Goal: Task Accomplishment & Management: Use online tool/utility

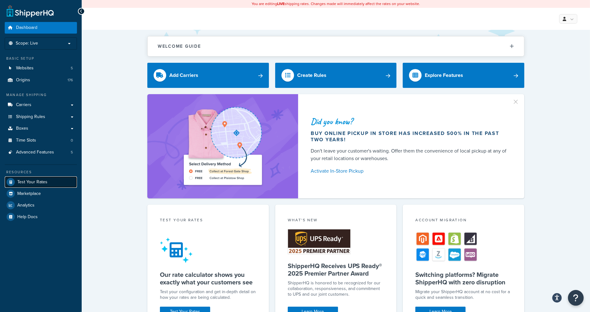
click at [36, 181] on span "Test Your Rates" at bounding box center [32, 182] width 30 height 5
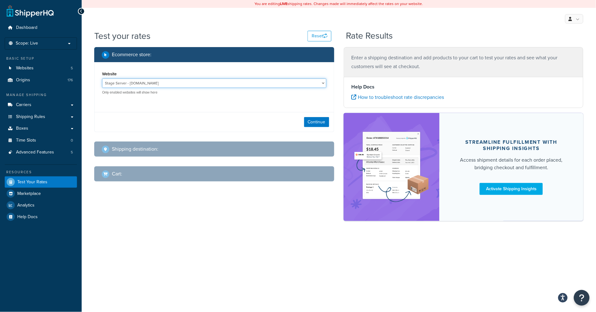
click at [323, 83] on select "Stage Server - [DOMAIN_NAME] [DOMAIN_NAME] - [DOMAIN_NAME] [DOMAIN_NAME] - [DOM…" at bounding box center [214, 83] width 224 height 9
select select "ab63115349b23fc5553e9f060bfb0107"
click at [102, 79] on select "Stage Server - [DOMAIN_NAME] [DOMAIN_NAME] - [DOMAIN_NAME] [DOMAIN_NAME] - [DOM…" at bounding box center [214, 83] width 224 height 9
click at [309, 153] on div "Shipping destination :" at bounding box center [216, 149] width 229 height 9
click at [311, 121] on button "Continue" at bounding box center [316, 122] width 25 height 10
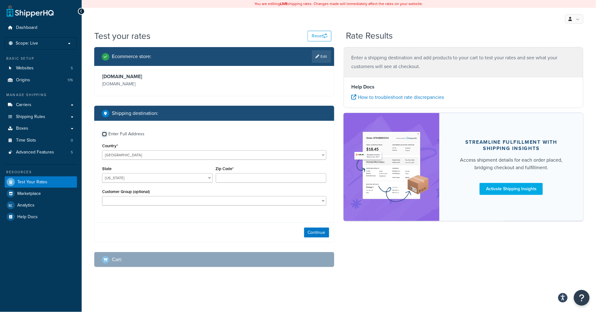
click at [105, 134] on input "Enter Full Address" at bounding box center [104, 134] width 5 height 5
checkbox input "true"
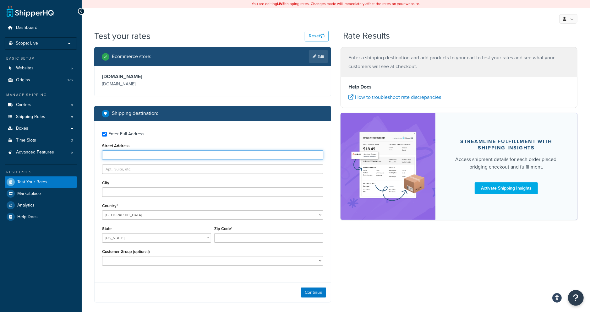
click at [110, 154] on input "Street Address" at bounding box center [212, 154] width 221 height 9
type input "[STREET_ADDRESS][PERSON_NAME]"
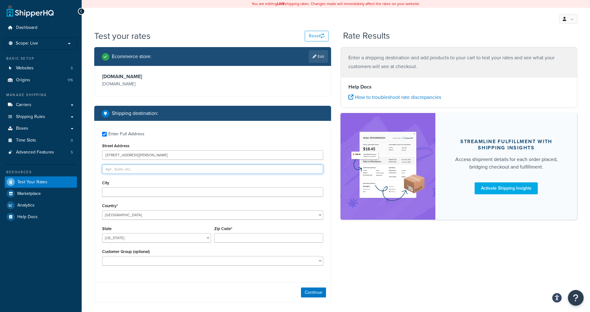
click at [159, 170] on input "text" at bounding box center [212, 169] width 221 height 9
type input "Apt 906"
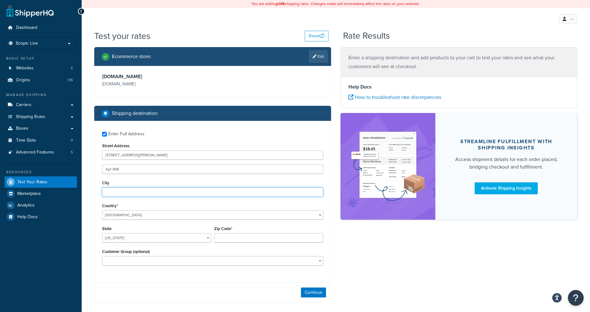
click at [146, 194] on input "City" at bounding box center [212, 192] width 221 height 9
type input "w"
type input "[US_STATE]"
click at [208, 239] on select "[US_STATE] [US_STATE] [US_STATE] [US_STATE] [US_STATE] Armed Forces Americas Ar…" at bounding box center [156, 237] width 109 height 9
select select "DC"
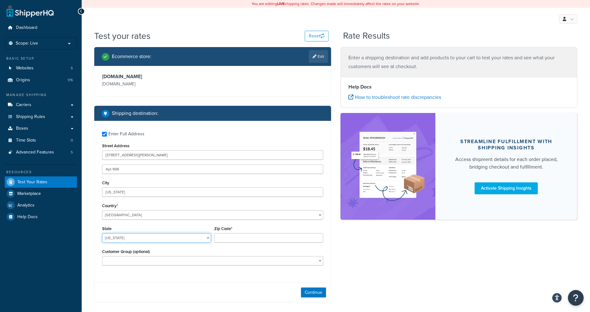
click at [102, 233] on select "[US_STATE] [US_STATE] [US_STATE] [US_STATE] [US_STATE] Armed Forces Americas Ar…" at bounding box center [156, 237] width 109 height 9
click at [239, 236] on input "Zip Code*" at bounding box center [268, 237] width 109 height 9
type input "20008"
click at [307, 293] on button "Continue" at bounding box center [313, 293] width 25 height 10
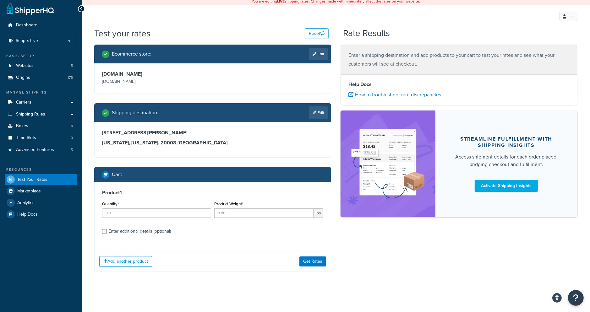
scroll to position [3, 0]
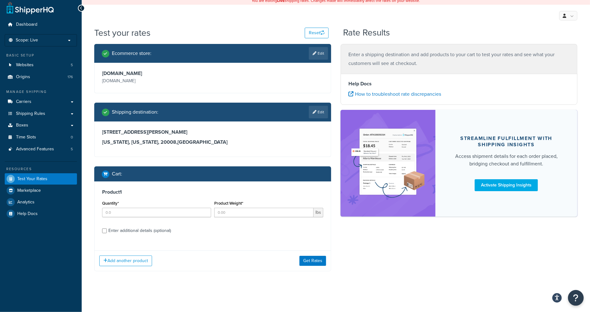
click at [131, 229] on div "Enter additional details (optional)" at bounding box center [139, 230] width 63 height 9
click at [107, 229] on input "Enter additional details (optional)" at bounding box center [104, 231] width 5 height 5
checkbox input "true"
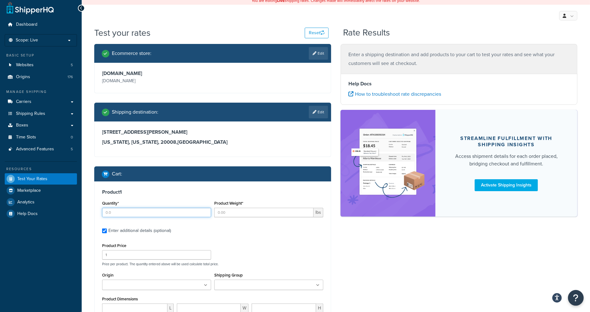
click at [129, 213] on input "Quantity*" at bounding box center [156, 212] width 109 height 9
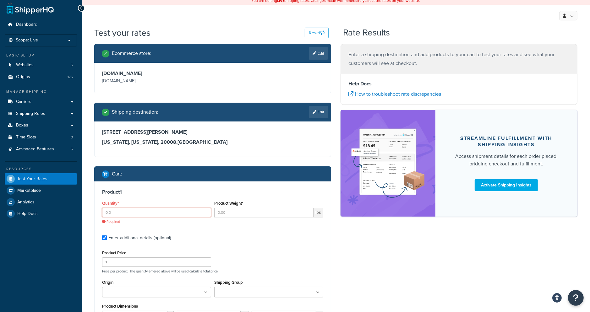
click at [151, 214] on input "Quantity*" at bounding box center [156, 212] width 109 height 9
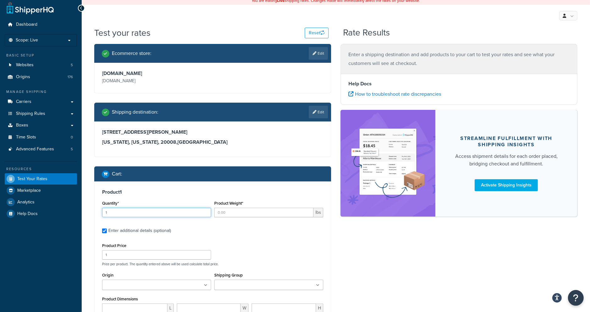
type input "1"
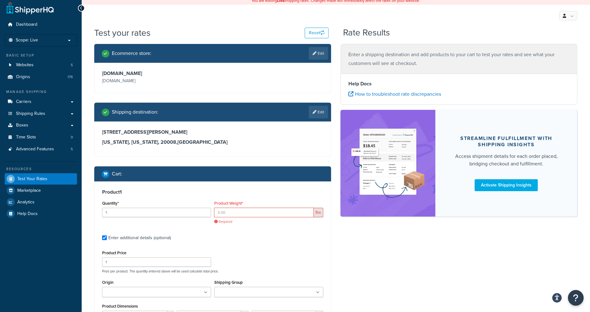
click at [251, 211] on input "Product Weight*" at bounding box center [263, 212] width 99 height 9
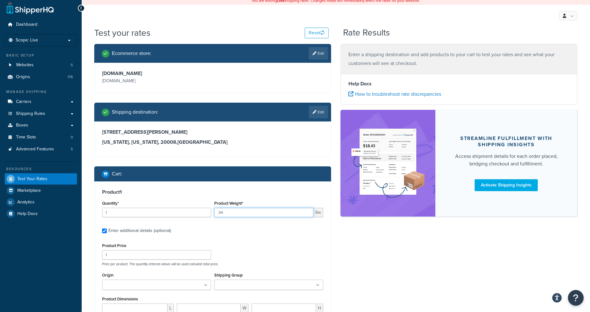
type input ".04"
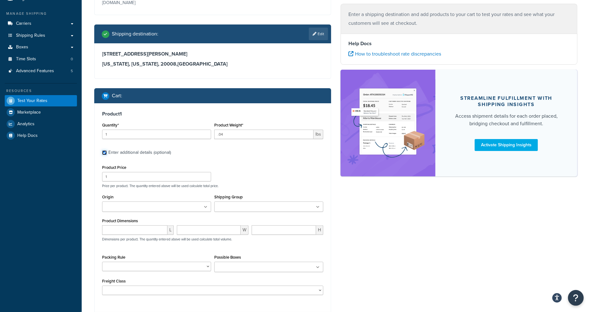
scroll to position [87, 0]
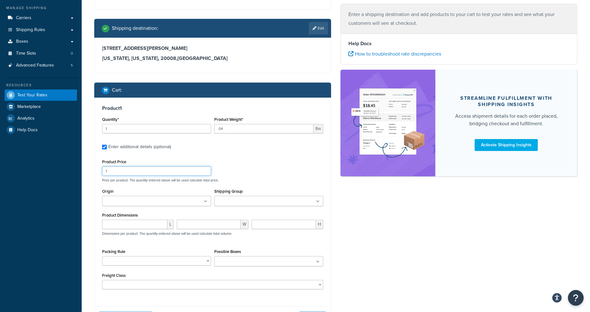
click at [122, 174] on input "1" at bounding box center [156, 170] width 109 height 9
type input "1.55"
click at [134, 201] on input "Origin" at bounding box center [132, 201] width 56 height 7
type input "stock"
click at [244, 206] on ul at bounding box center [268, 201] width 109 height 10
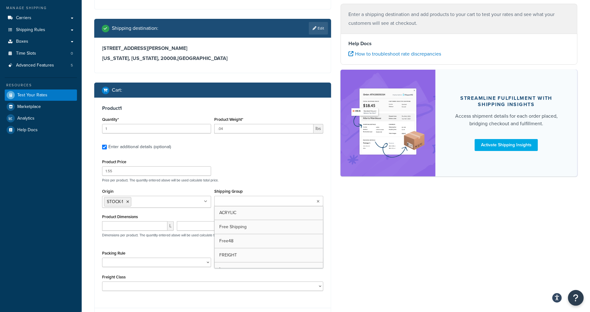
type input "u"
click at [126, 228] on input "number" at bounding box center [134, 225] width 65 height 9
type input "7.063"
type input "10.25"
type input ".008"
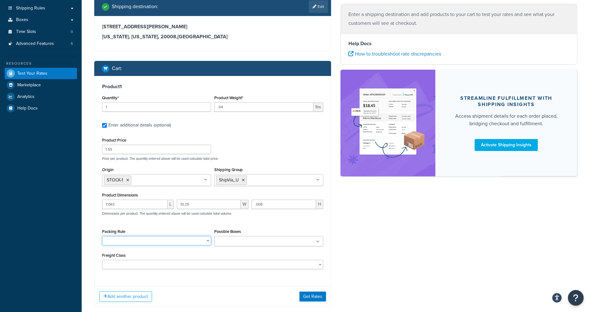
scroll to position [129, 0]
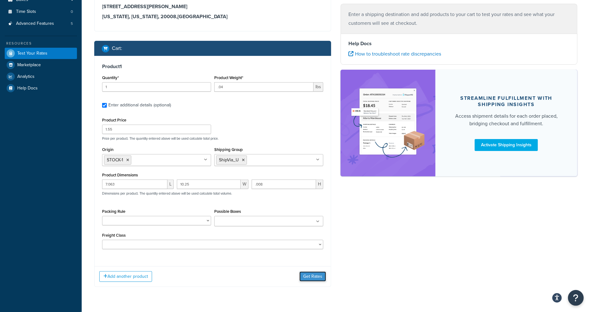
click at [317, 276] on button "Get Rates" at bounding box center [312, 277] width 27 height 10
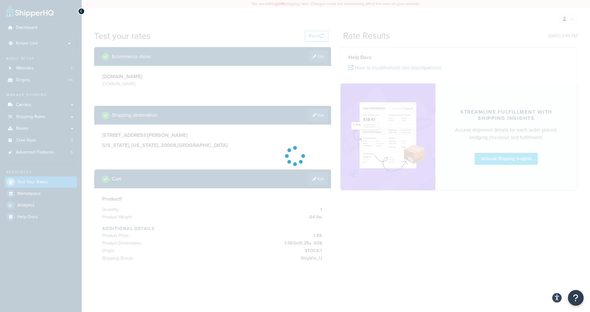
scroll to position [0, 0]
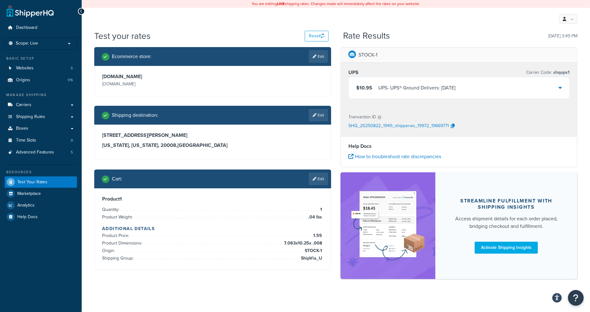
click at [561, 88] on icon at bounding box center [560, 87] width 3 height 5
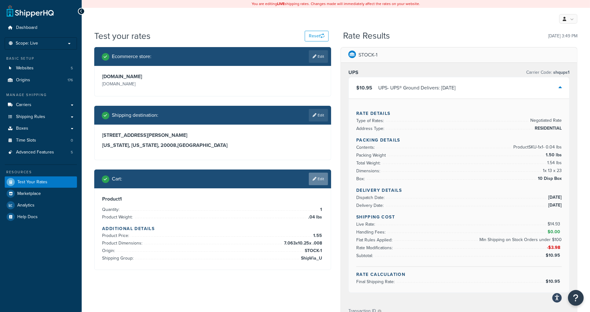
click at [323, 178] on link "Edit" at bounding box center [318, 179] width 19 height 13
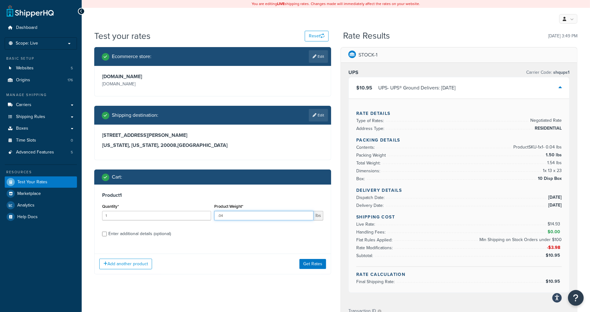
drag, startPoint x: 232, startPoint y: 216, endPoint x: 203, endPoint y: 216, distance: 28.9
click at [203, 216] on div "Quantity* 1 Product Weight* .04 lbs" at bounding box center [213, 213] width 224 height 23
type input "4"
click at [119, 234] on div "Enter additional details (optional)" at bounding box center [139, 234] width 63 height 9
click at [107, 234] on input "Enter additional details (optional)" at bounding box center [104, 234] width 5 height 5
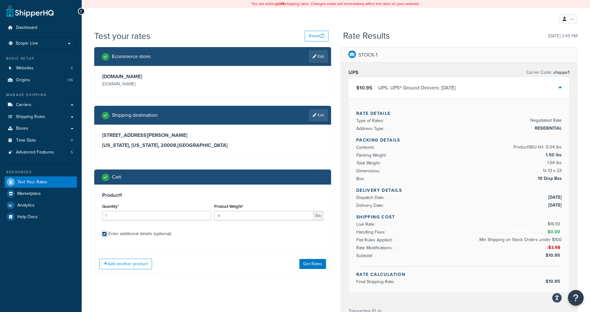
checkbox input "true"
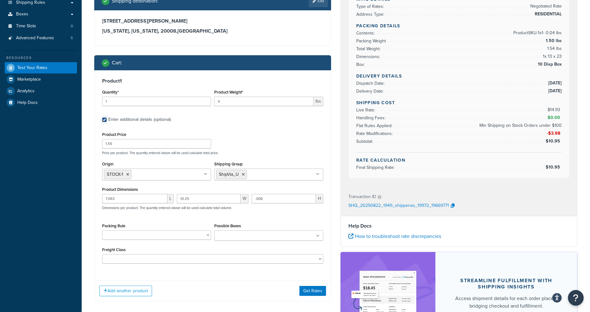
scroll to position [199, 0]
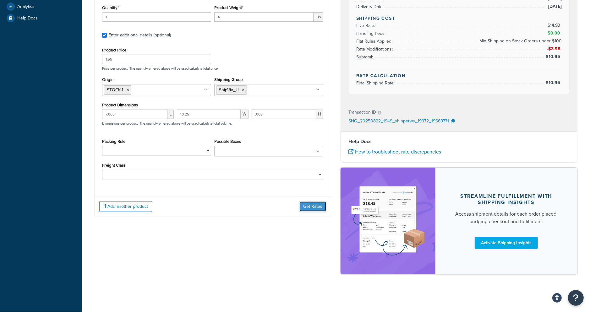
click at [313, 204] on button "Get Rates" at bounding box center [312, 207] width 27 height 10
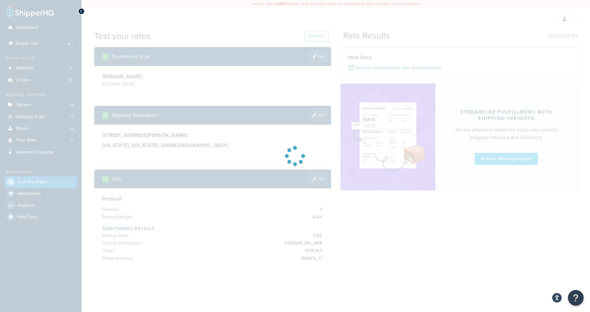
scroll to position [0, 0]
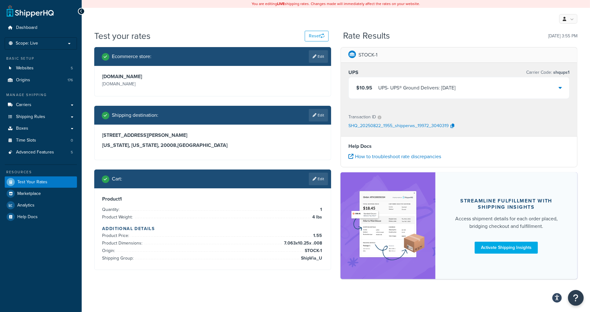
click at [561, 88] on icon at bounding box center [560, 87] width 3 height 5
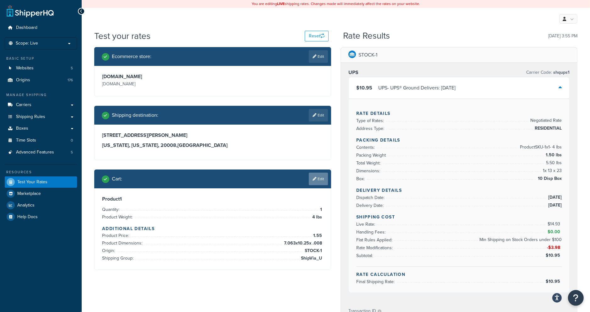
click at [320, 178] on link "Edit" at bounding box center [318, 179] width 19 height 13
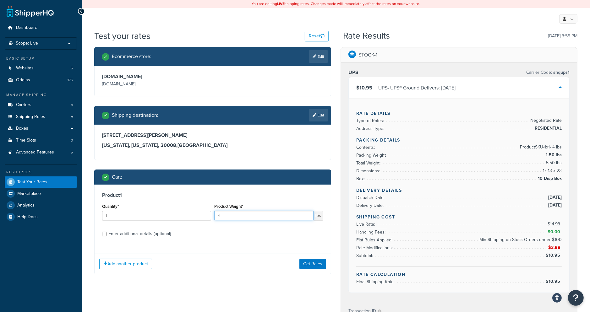
click at [235, 216] on input "4" at bounding box center [263, 215] width 99 height 9
type input "4"
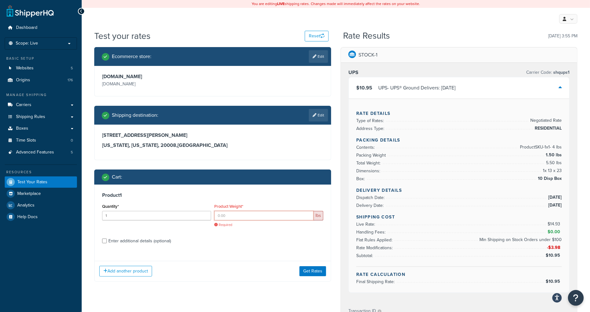
click at [252, 217] on input "Product Weight*" at bounding box center [263, 215] width 99 height 9
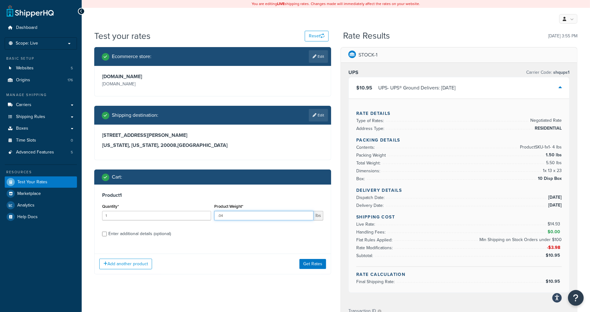
type input ".04"
click at [306, 263] on button "Get Rates" at bounding box center [312, 264] width 27 height 10
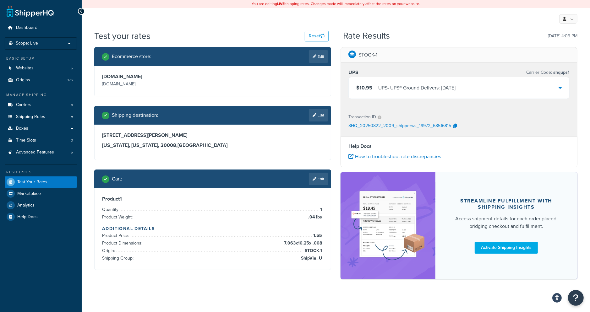
click at [559, 89] on icon at bounding box center [560, 87] width 3 height 5
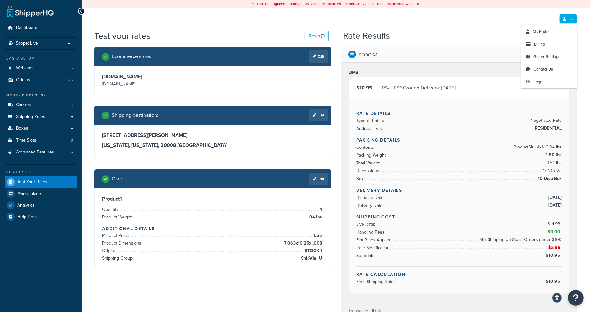
click at [572, 21] on link at bounding box center [568, 18] width 18 height 9
click at [542, 79] on span "Logout" at bounding box center [539, 82] width 12 height 6
